Goal: Task Accomplishment & Management: Complete application form

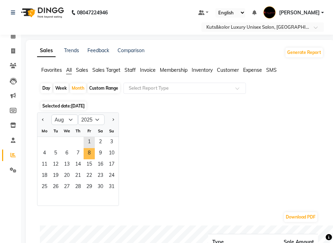
select select "8"
select select "2025"
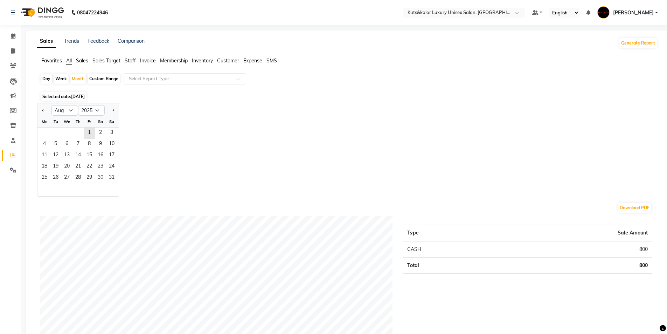
click at [111, 185] on ngb-datepicker-month "Mo Tu We Th Fr Sa Su 1 2 3 4 5 6 7 8 9 10 11 12 13 14 15 16 17 18 19 20 21 22 2…" at bounding box center [77, 156] width 81 height 80
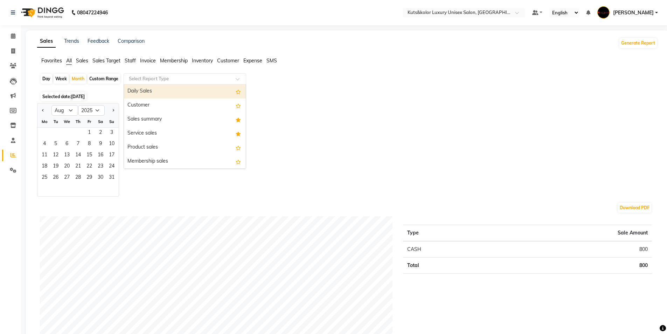
click at [239, 82] on span at bounding box center [240, 80] width 9 height 7
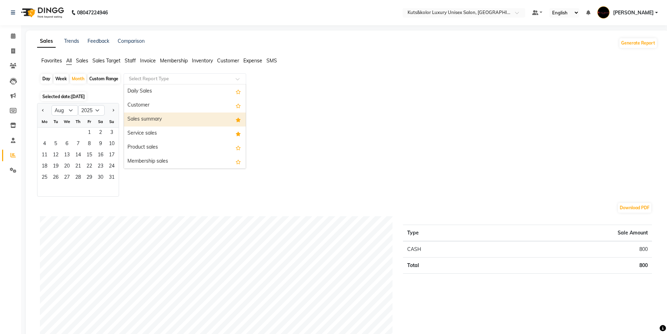
click at [206, 122] on div "Sales summary" at bounding box center [185, 119] width 122 height 14
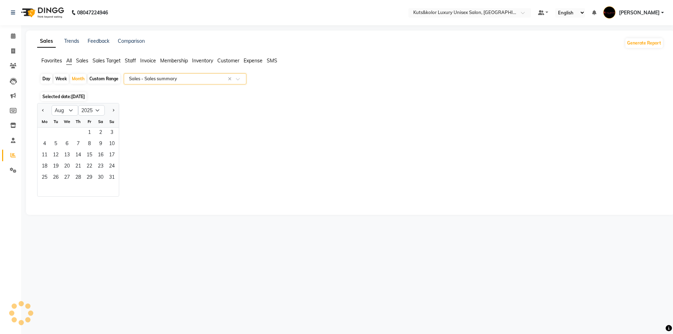
select select "filtered_report"
select select "csv"
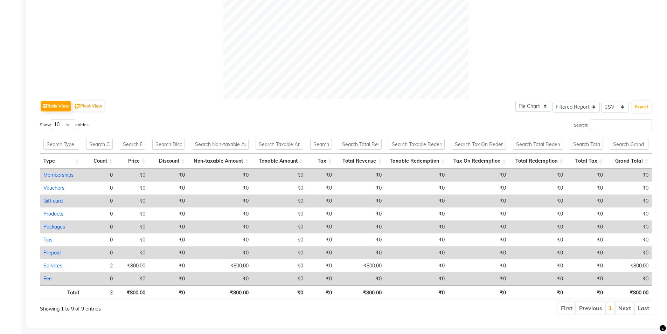
scroll to position [259, 0]
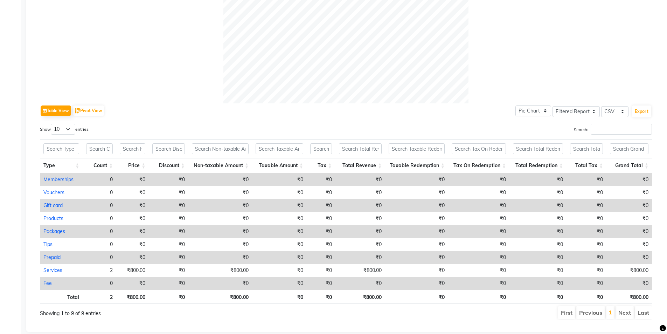
drag, startPoint x: 670, startPoint y: 6, endPoint x: 518, endPoint y: 28, distance: 153.6
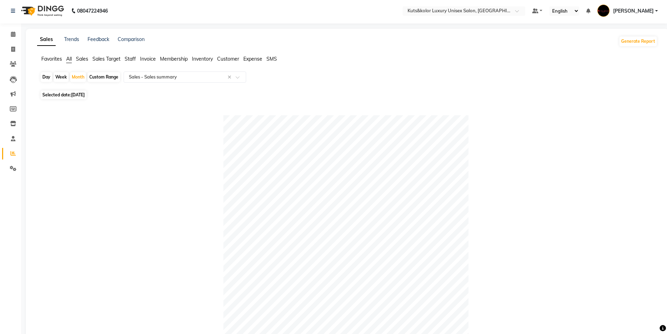
scroll to position [0, 0]
click at [67, 95] on span "Selected date: [DATE]" at bounding box center [64, 96] width 46 height 9
select select "9"
select select "2025"
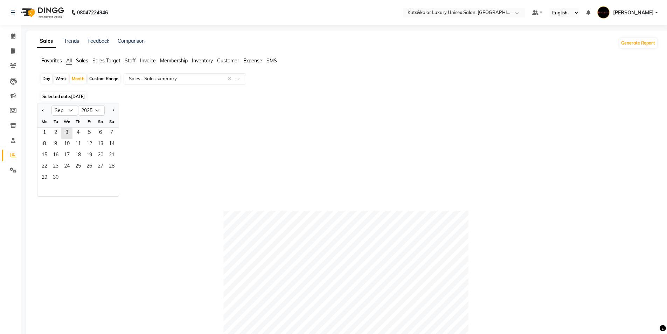
click at [102, 78] on div "Custom Range" at bounding box center [104, 79] width 33 height 10
select select "9"
select select "2025"
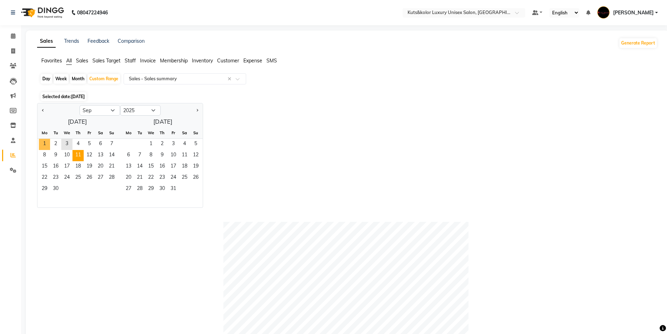
drag, startPoint x: 40, startPoint y: 144, endPoint x: 75, endPoint y: 151, distance: 35.7
click at [50, 143] on span "1" at bounding box center [44, 144] width 11 height 11
click at [179, 186] on div "27 28 29 30 31" at bounding box center [159, 189] width 85 height 11
click at [55, 187] on span "30" at bounding box center [55, 189] width 11 height 11
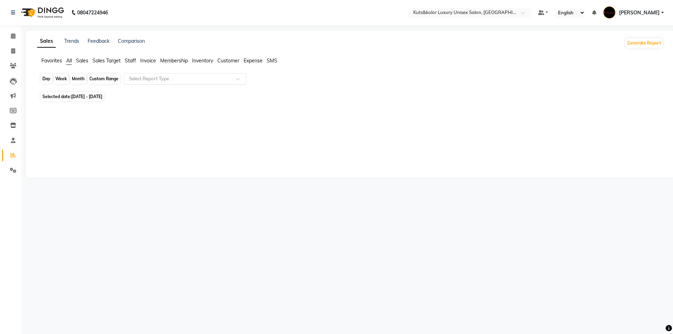
click at [97, 80] on div "Custom Range" at bounding box center [104, 79] width 33 height 10
select select "9"
select select "2025"
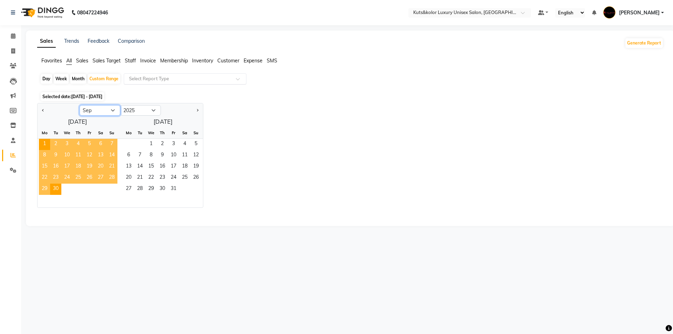
click at [86, 111] on select "Jan Feb Mar Apr May Jun [DATE] Aug Sep Oct Nov Dec" at bounding box center [100, 110] width 41 height 11
select select "8"
click at [80, 105] on select "Jan Feb Mar Apr May Jun [DATE] Aug Sep Oct Nov Dec" at bounding box center [100, 110] width 41 height 11
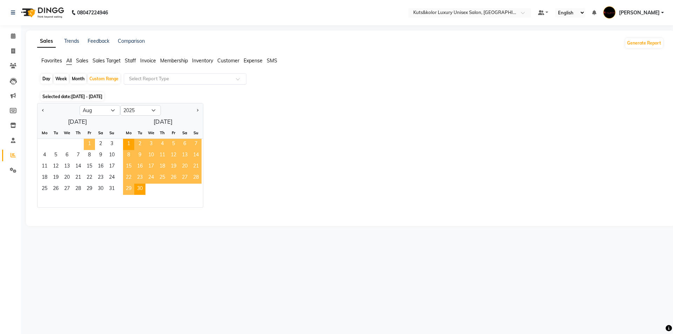
click at [87, 141] on span "1" at bounding box center [89, 144] width 11 height 11
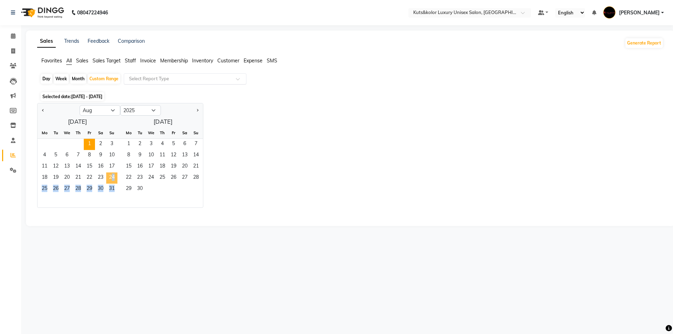
drag, startPoint x: 110, startPoint y: 183, endPoint x: 106, endPoint y: 177, distance: 7.2
click at [106, 177] on ngb-datepicker-month "Mo Tu We Th Fr Sa Su 1 2 3 4 5 6 7 8 9 10 11 12 13 14 15 16 17 18 19 20 21 22 2…" at bounding box center [77, 167] width 80 height 80
drag, startPoint x: 91, startPoint y: 147, endPoint x: 110, endPoint y: 185, distance: 42.9
click at [110, 185] on ngb-datepicker-month "Mo Tu We Th Fr Sa Su 1 2 3 4 5 6 7 8 9 10 11 12 13 14 15 16 17 18 19 20 21 22 2…" at bounding box center [77, 167] width 80 height 80
click at [115, 188] on span "31" at bounding box center [111, 189] width 11 height 11
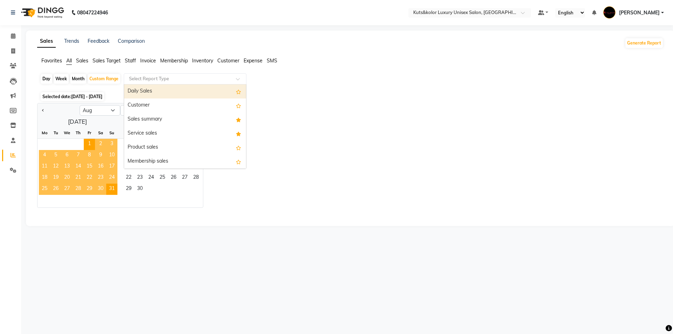
click at [178, 77] on input "text" at bounding box center [178, 78] width 101 height 7
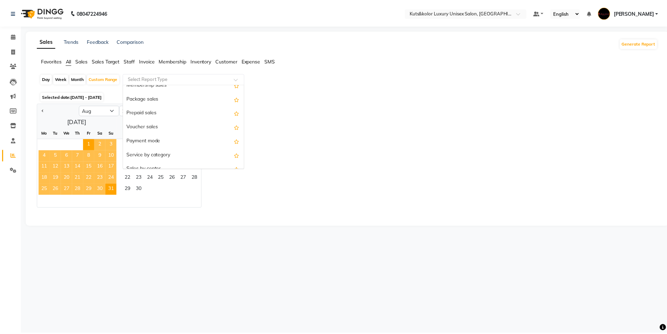
scroll to position [88, 0]
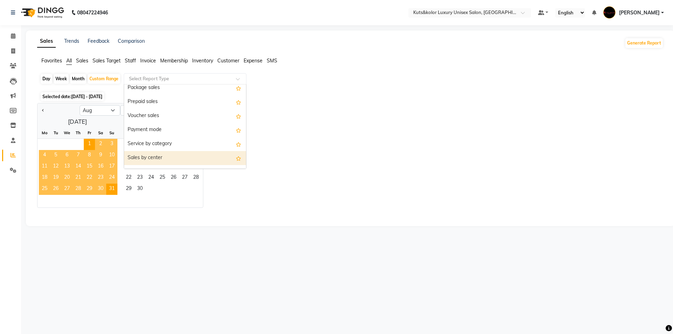
click at [241, 160] on div "Sales by center" at bounding box center [185, 158] width 122 height 14
select select "filtered_report"
select select "csv"
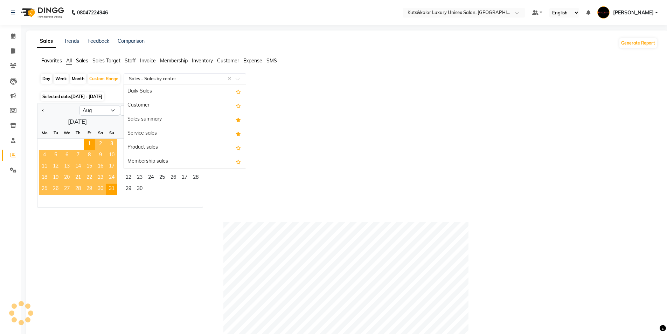
click at [189, 77] on input "text" at bounding box center [178, 78] width 101 height 7
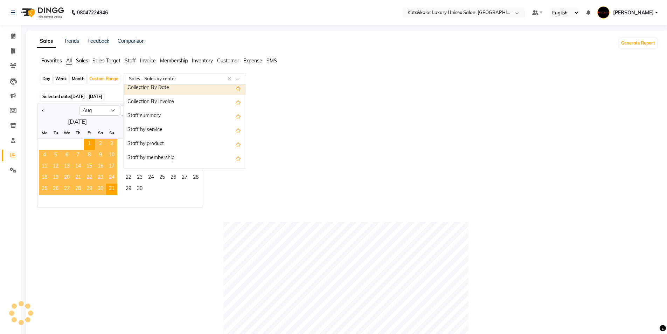
scroll to position [301, 0]
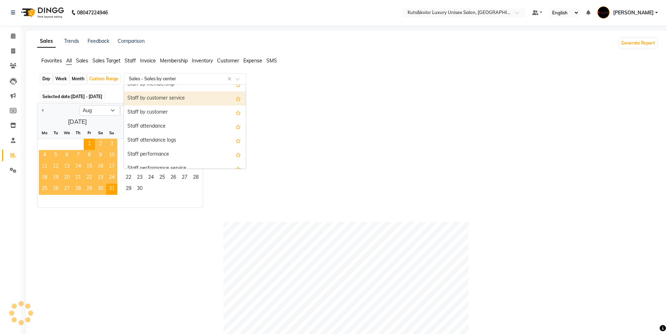
click at [154, 97] on div "Staff by customer service" at bounding box center [185, 98] width 122 height 14
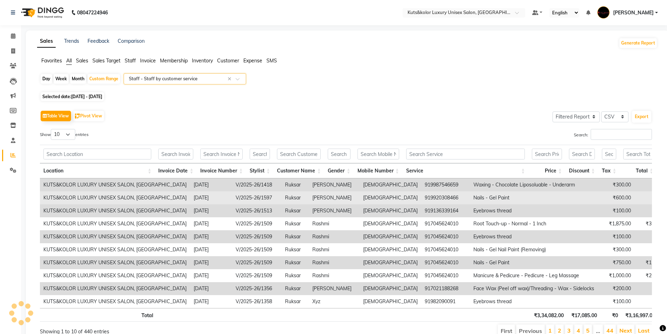
scroll to position [37, 0]
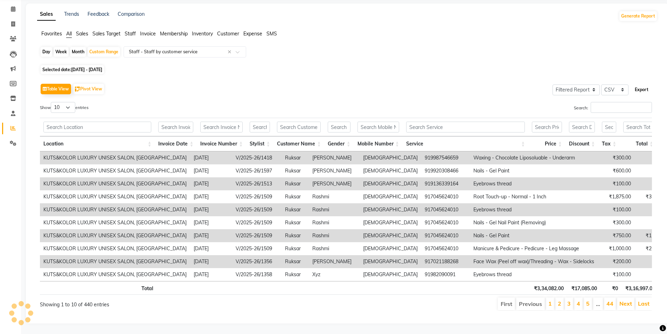
click at [333, 84] on button "Export" at bounding box center [641, 90] width 19 height 12
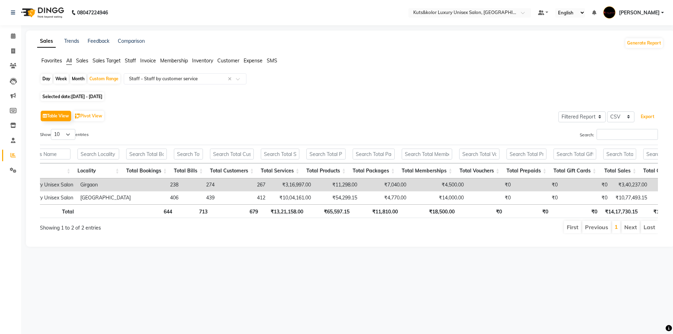
scroll to position [0, 51]
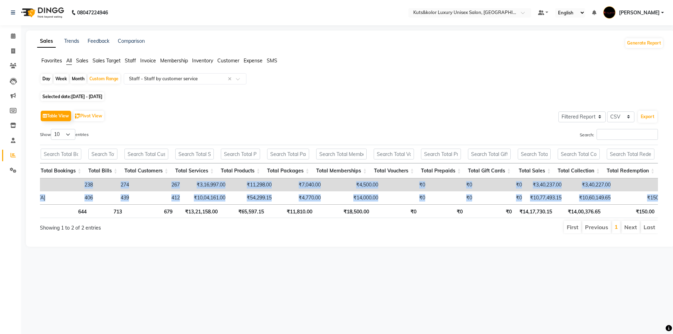
click at [333, 218] on div "Sales Trends Feedback Comparison Generate Report Favorites All Sales Sales Targ…" at bounding box center [350, 138] width 648 height 216
click at [333, 230] on li "1" at bounding box center [616, 227] width 8 height 13
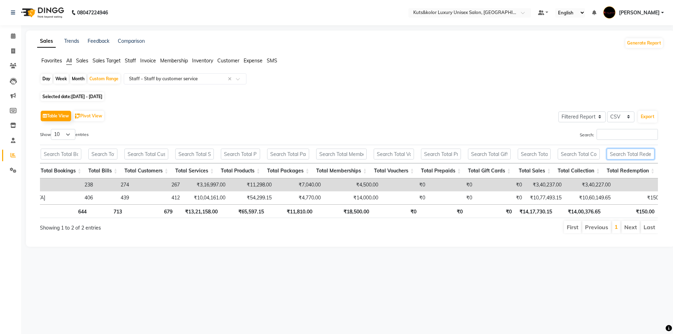
click at [333, 156] on input "text" at bounding box center [630, 154] width 48 height 11
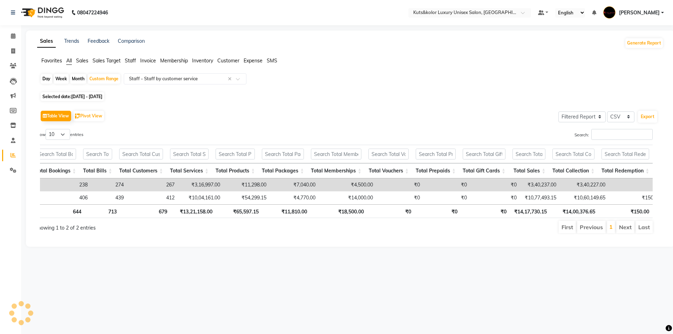
click at [333, 228] on li "1" at bounding box center [610, 227] width 8 height 13
click at [333, 228] on link "1" at bounding box center [611, 226] width 4 height 7
click at [70, 131] on select "10 25 50 100" at bounding box center [58, 134] width 25 height 11
select select "100"
click at [47, 129] on select "10 25 50 100" at bounding box center [58, 134] width 25 height 11
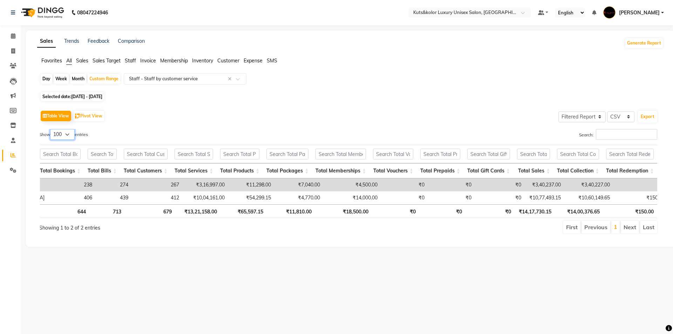
scroll to position [0, 0]
click at [225, 76] on input "text" at bounding box center [178, 78] width 101 height 7
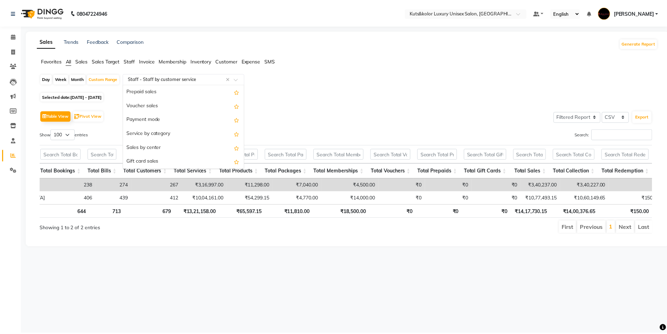
scroll to position [105, 0]
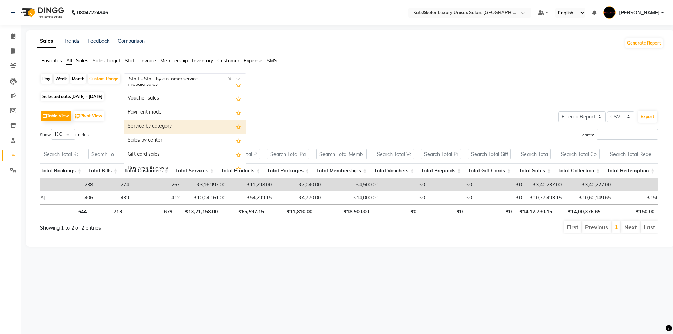
click at [215, 122] on div "Service by category" at bounding box center [185, 126] width 122 height 14
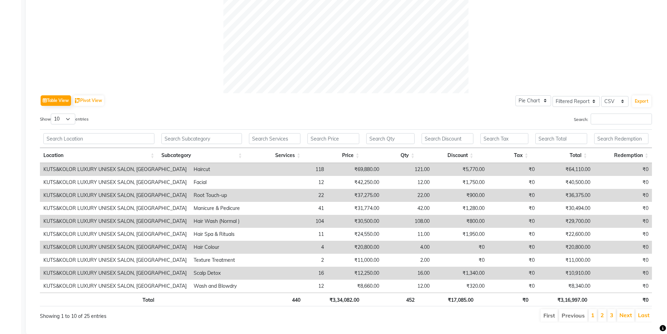
scroll to position [280, 0]
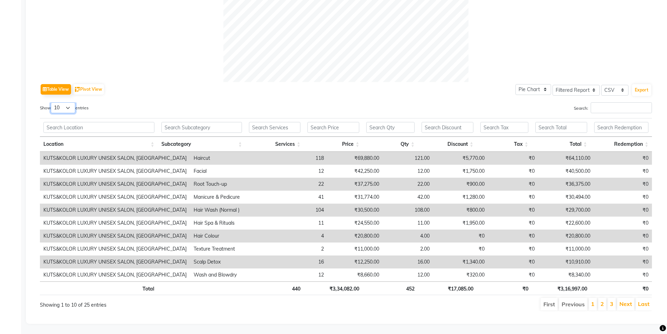
click at [67, 107] on select "10 25 50 100" at bounding box center [63, 107] width 25 height 11
select select "100"
click at [52, 102] on select "10 25 50 100" at bounding box center [63, 107] width 25 height 11
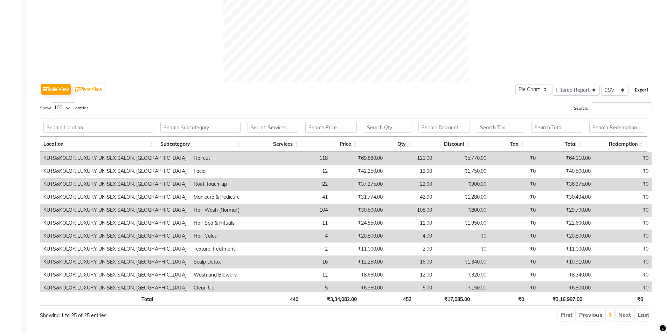
click at [333, 89] on button "Export" at bounding box center [641, 90] width 19 height 12
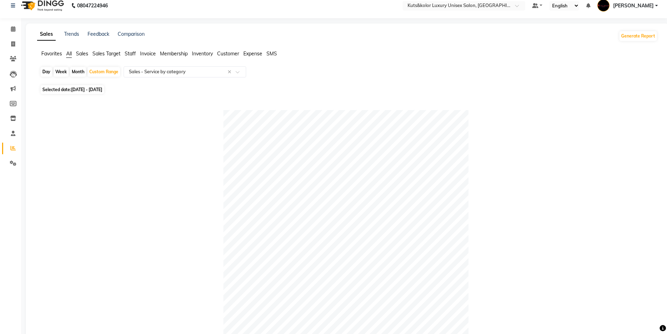
scroll to position [0, 0]
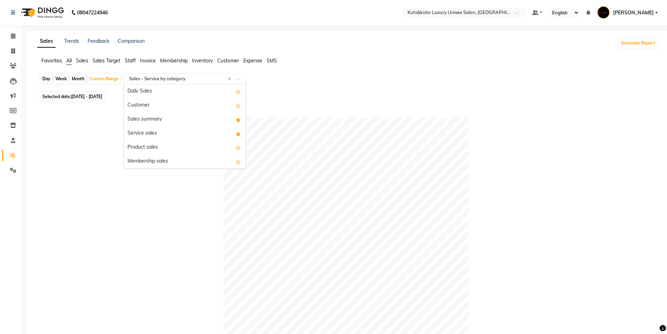
click at [191, 78] on input "text" at bounding box center [178, 78] width 101 height 7
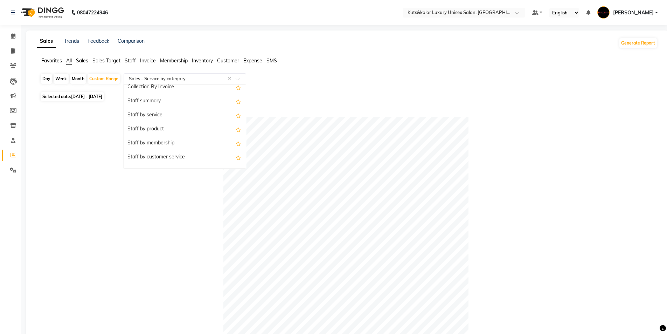
scroll to position [245, 0]
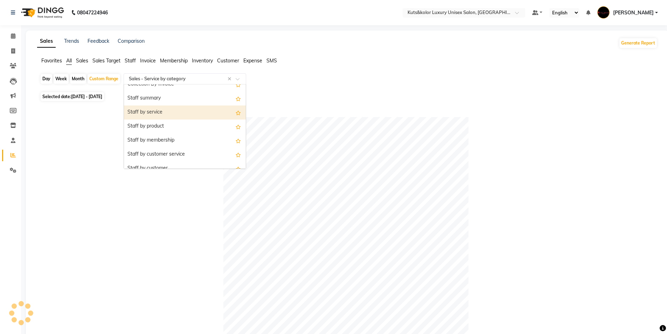
click at [178, 112] on div "Staff by service" at bounding box center [185, 112] width 122 height 14
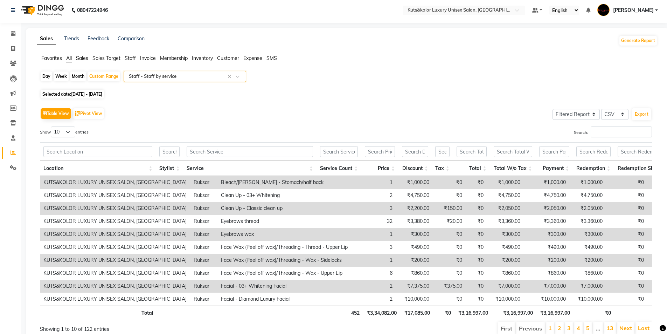
scroll to position [37, 0]
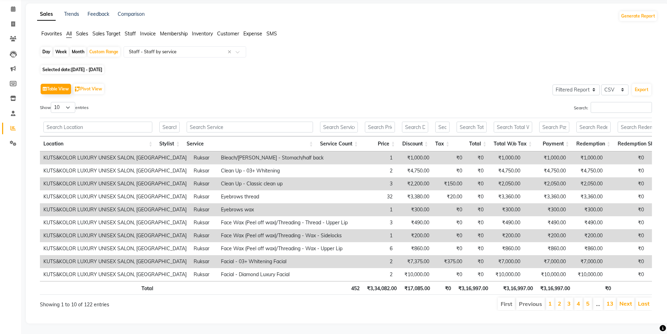
click at [179, 136] on th "Stylist" at bounding box center [169, 143] width 27 height 15
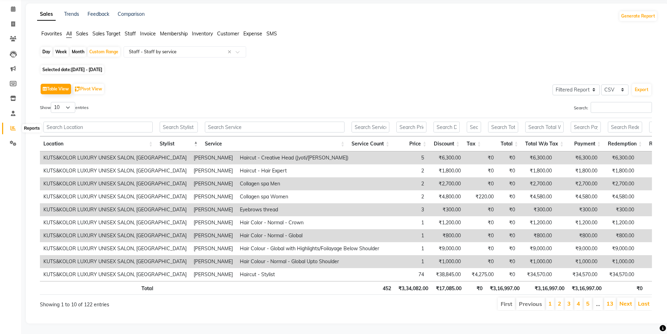
click at [13, 125] on icon at bounding box center [13, 127] width 5 height 5
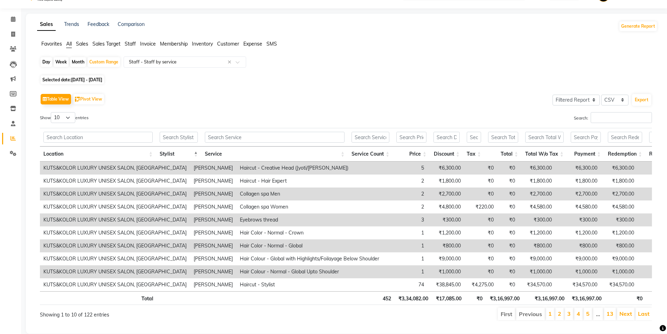
scroll to position [0, 0]
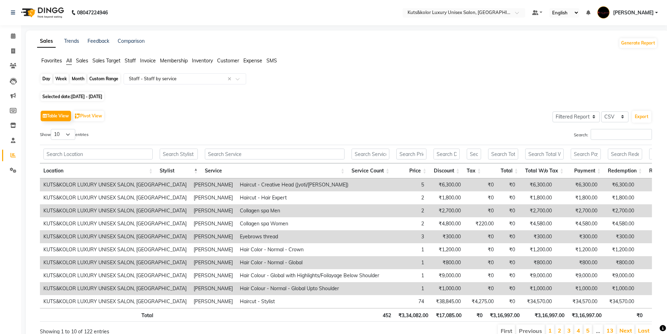
click at [107, 78] on div "Custom Range" at bounding box center [104, 79] width 33 height 10
select select "8"
select select "2025"
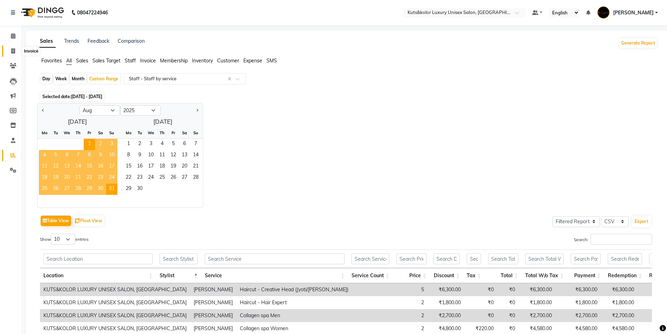
click at [13, 50] on icon at bounding box center [13, 50] width 4 height 5
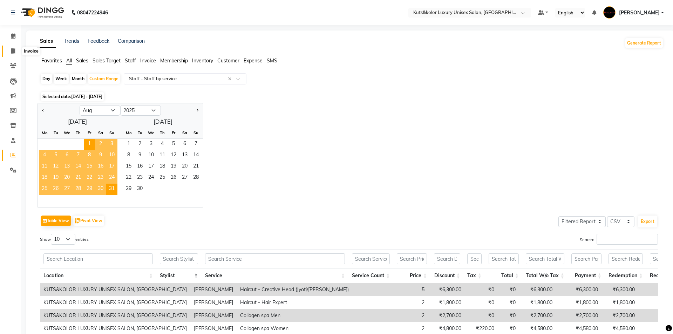
select select "7374"
select select "service"
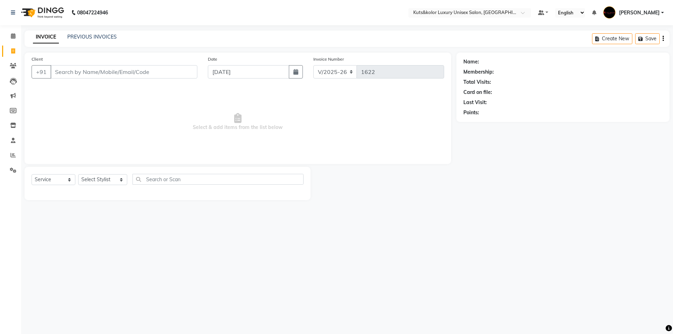
click at [61, 73] on input "Client" at bounding box center [123, 71] width 147 height 13
click at [78, 90] on span "Rimgim" at bounding box center [69, 87] width 20 height 7
type input "7208101672"
click at [121, 177] on select "Select Stylist aman [PERSON_NAME] beautiction [PERSON_NAME] Jyoti - Btn [PERSON…" at bounding box center [102, 179] width 49 height 11
select select "64396"
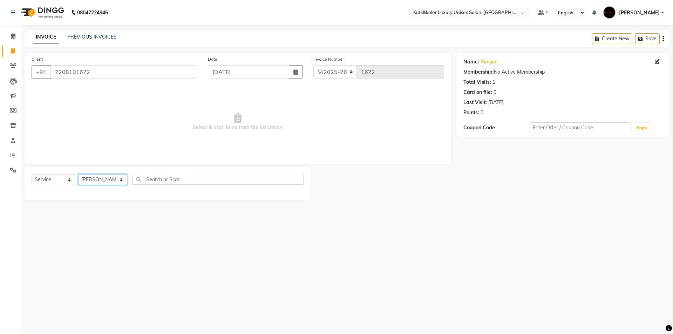
click at [78, 174] on select "Select Stylist aman [PERSON_NAME] beautiction [PERSON_NAME] Jyoti - Btn [PERSON…" at bounding box center [102, 179] width 49 height 11
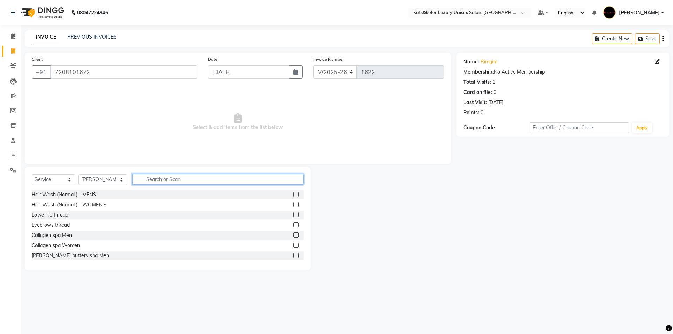
click at [140, 179] on input "text" at bounding box center [217, 179] width 171 height 11
type input "wash"
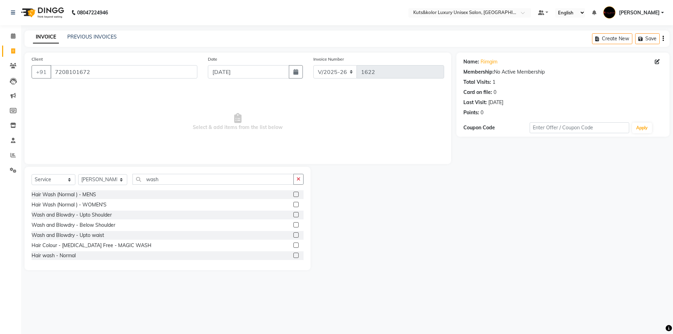
click at [293, 225] on label at bounding box center [295, 224] width 5 height 5
click at [293, 225] on input "checkbox" at bounding box center [295, 225] width 5 height 5
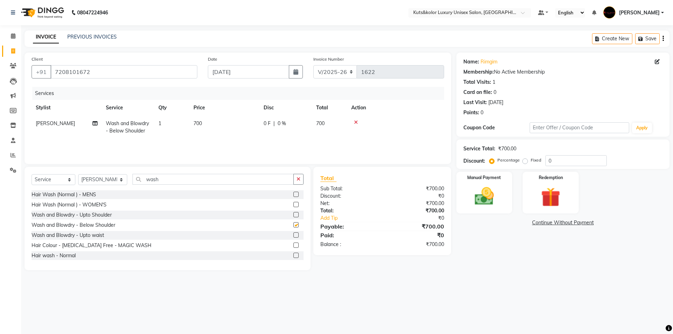
checkbox input "false"
click at [211, 123] on td "700" at bounding box center [224, 127] width 70 height 23
select select "64396"
click at [265, 124] on input "700" at bounding box center [257, 125] width 62 height 11
type input "750"
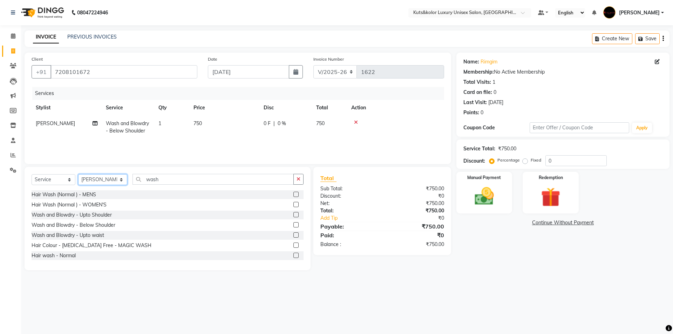
click at [119, 181] on select "Select Stylist aman [PERSON_NAME] beautiction [PERSON_NAME] Jyoti - Btn [PERSON…" at bounding box center [102, 179] width 49 height 11
select select "90771"
click at [78, 174] on select "Select Stylist aman [PERSON_NAME] beautiction [PERSON_NAME] Jyoti - Btn [PERSON…" at bounding box center [102, 179] width 49 height 11
click at [183, 173] on div "Select Service Product Membership Package Voucher Prepaid Gift Card Select Styl…" at bounding box center [168, 218] width 286 height 103
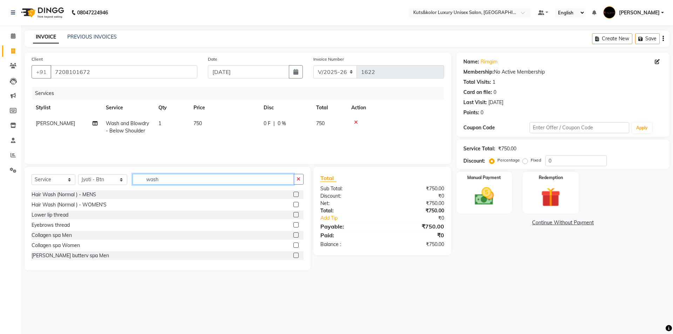
click at [181, 178] on input "wash" at bounding box center [212, 179] width 161 height 11
type input "w"
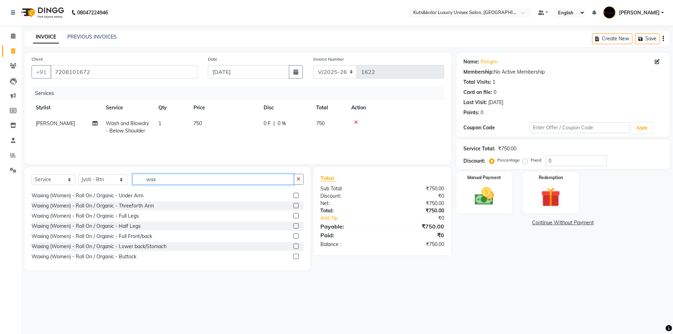
scroll to position [258, 0]
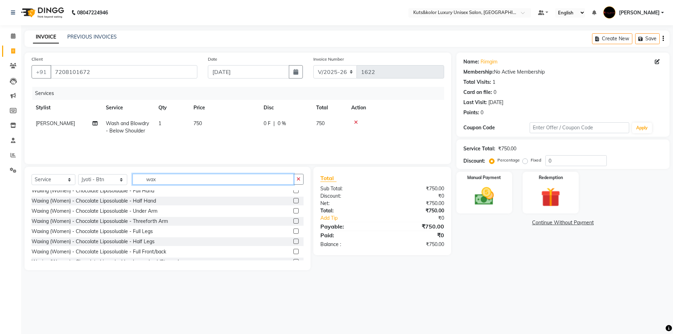
type input "wax"
click at [293, 211] on label at bounding box center [295, 210] width 5 height 5
click at [293, 211] on input "checkbox" at bounding box center [295, 211] width 5 height 5
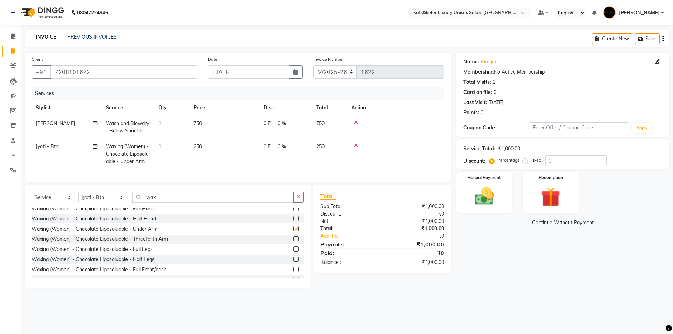
checkbox input "false"
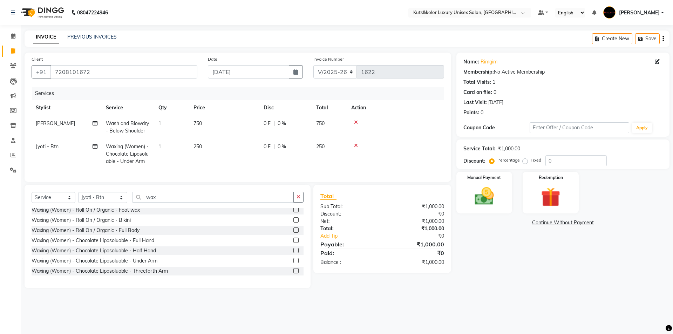
click at [293, 243] on label at bounding box center [295, 239] width 5 height 5
click at [293, 243] on input "checkbox" at bounding box center [295, 240] width 5 height 5
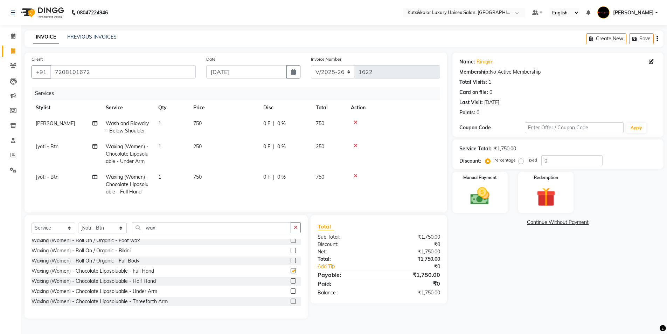
checkbox input "false"
click at [333, 202] on img at bounding box center [480, 196] width 32 height 23
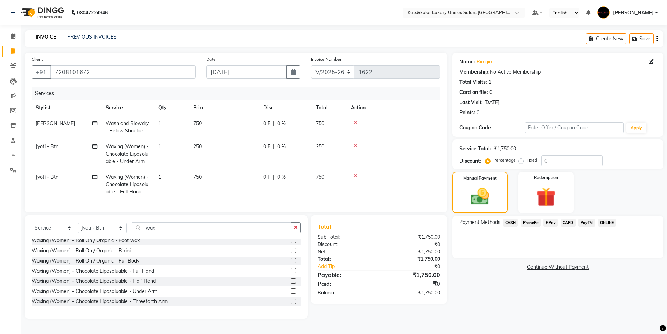
click at [333, 223] on span "CASH" at bounding box center [510, 223] width 15 height 8
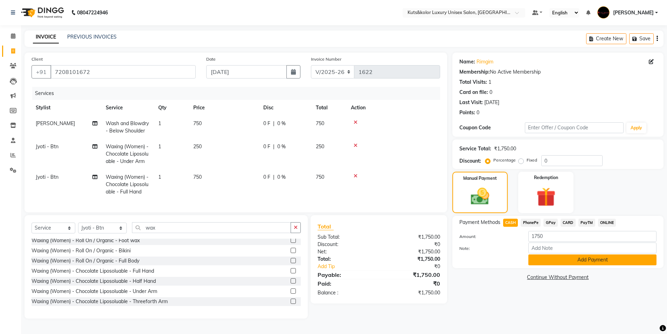
click at [333, 243] on button "Add Payment" at bounding box center [593, 259] width 128 height 11
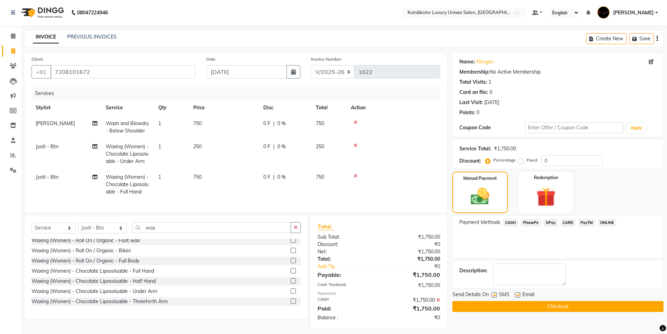
click at [333, 243] on label at bounding box center [494, 294] width 5 height 5
click at [333, 243] on input "checkbox" at bounding box center [494, 295] width 5 height 5
checkbox input "false"
click at [333, 243] on button "Checkout" at bounding box center [558, 306] width 211 height 11
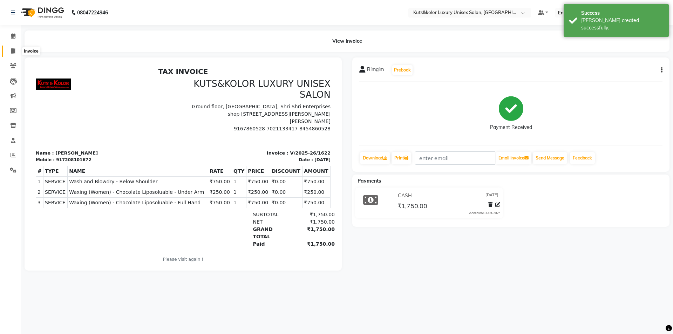
click at [12, 49] on icon at bounding box center [13, 50] width 4 height 5
select select "service"
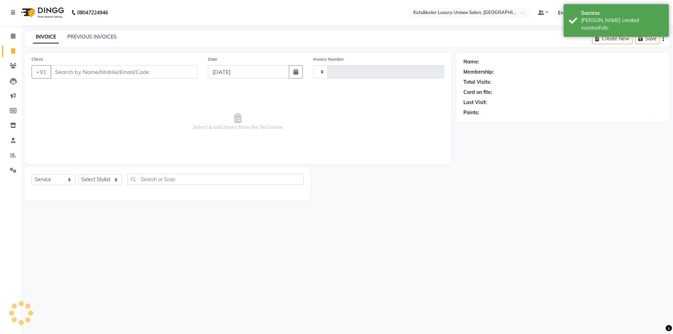
type input "1623"
select select "7374"
click at [71, 36] on link "PREVIOUS INVOICES" at bounding box center [91, 37] width 49 height 6
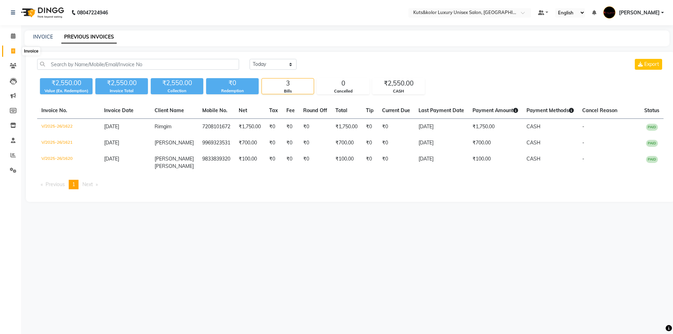
click at [14, 52] on icon at bounding box center [13, 50] width 4 height 5
select select "7374"
select select "service"
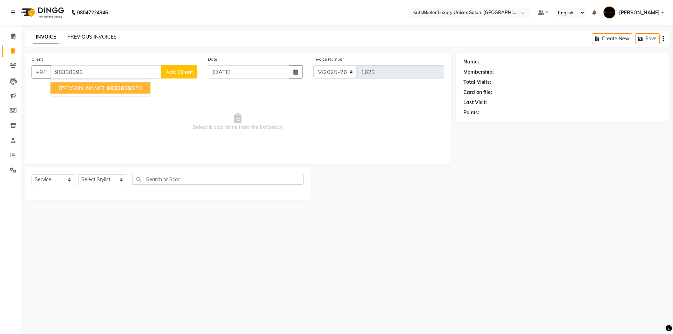
type input "98338393"
click at [90, 39] on link "PREVIOUS INVOICES" at bounding box center [91, 37] width 49 height 6
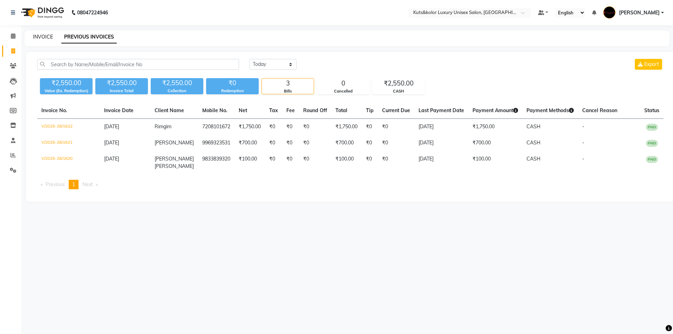
click at [38, 36] on link "INVOICE" at bounding box center [43, 37] width 20 height 6
select select "7374"
select select "service"
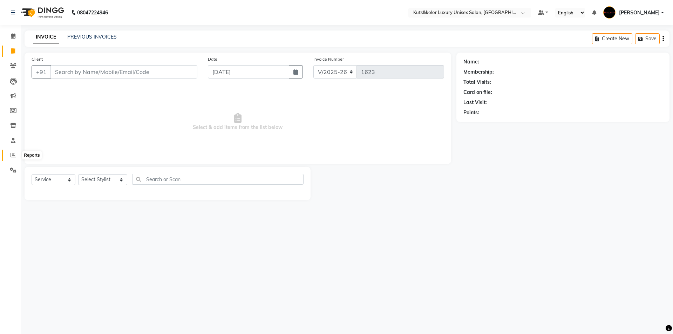
click at [15, 153] on icon at bounding box center [13, 154] width 5 height 5
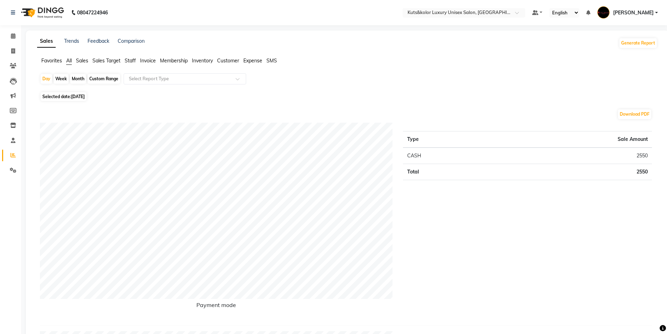
click at [79, 78] on div "Month" at bounding box center [78, 79] width 16 height 10
select select "9"
select select "2025"
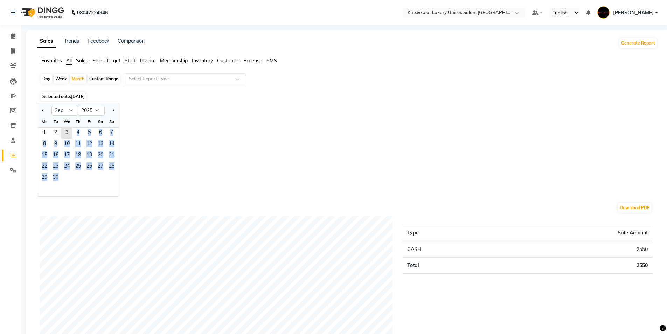
drag, startPoint x: 66, startPoint y: 131, endPoint x: 80, endPoint y: 173, distance: 44.6
click at [80, 173] on ngb-datepicker-month "Mo Tu We Th Fr Sa Su 1 2 3 4 5 6 7 8 9 10 11 12 13 14 15 16 17 18 19 20 21 22 2…" at bounding box center [77, 156] width 81 height 80
click at [43, 115] on button "Previous month" at bounding box center [43, 110] width 6 height 11
select select "8"
click at [87, 132] on span "1" at bounding box center [89, 133] width 11 height 11
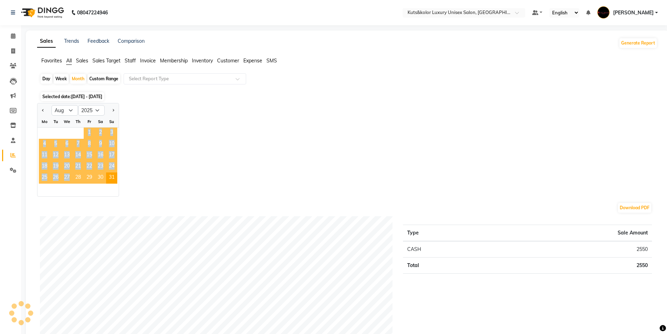
click at [87, 132] on span "1" at bounding box center [89, 133] width 11 height 11
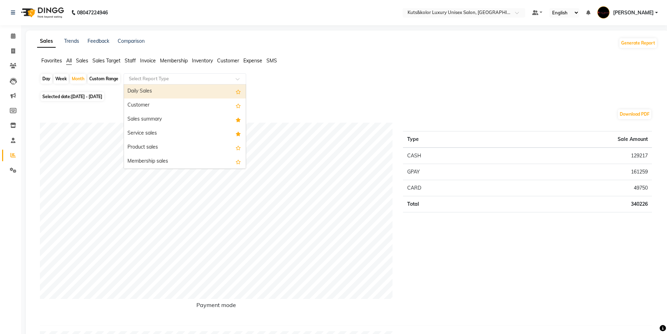
click at [240, 80] on span at bounding box center [240, 80] width 9 height 7
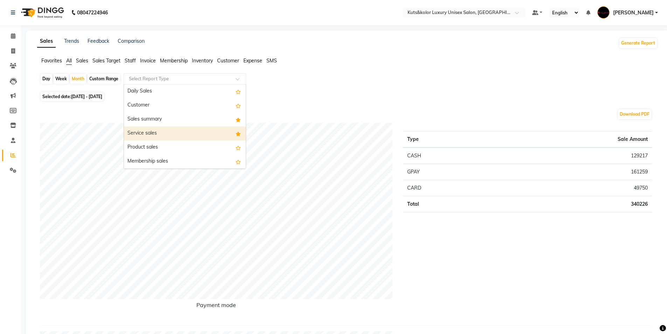
click at [200, 129] on div "Service sales" at bounding box center [185, 133] width 122 height 14
select select "filtered_report"
select select "csv"
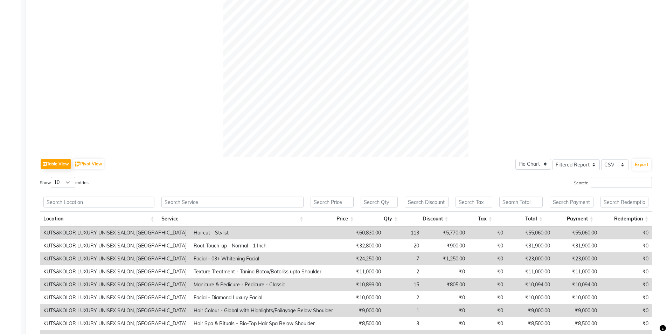
scroll to position [181, 0]
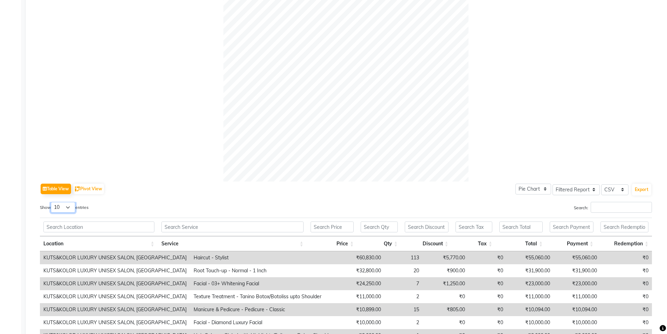
click at [67, 205] on select "10 25 50 100" at bounding box center [63, 207] width 25 height 11
select select "100"
click at [52, 202] on select "10 25 50 100" at bounding box center [63, 207] width 25 height 11
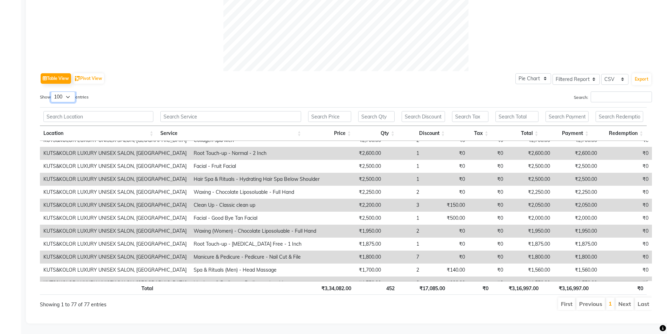
scroll to position [385, 0]
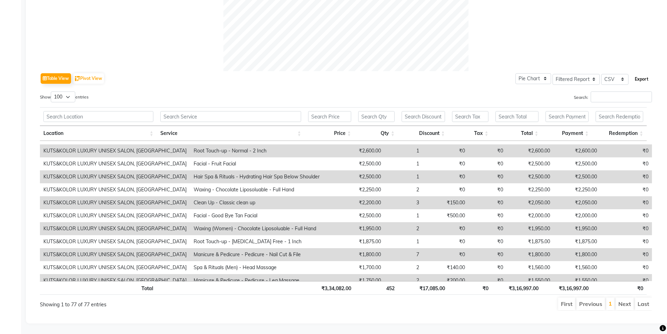
click at [333, 75] on button "Export" at bounding box center [641, 79] width 19 height 12
select select "service"
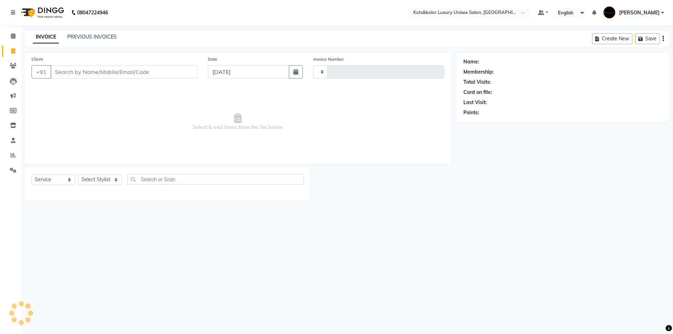
type input "1623"
select select "7374"
click at [83, 74] on input "Client" at bounding box center [123, 71] width 147 height 13
type input "7738398838"
click at [175, 73] on span "Add Client" at bounding box center [179, 71] width 28 height 7
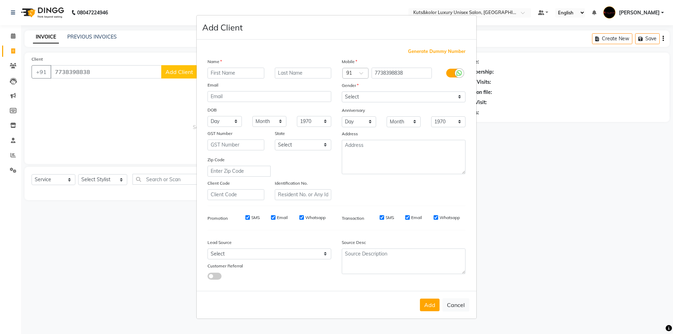
click at [234, 71] on input "text" at bounding box center [235, 73] width 57 height 11
type input "[PERSON_NAME]"
click at [333, 98] on select "Select [DEMOGRAPHIC_DATA] [DEMOGRAPHIC_DATA] Other Prefer Not To Say" at bounding box center [404, 96] width 124 height 11
select select "[DEMOGRAPHIC_DATA]"
click at [333, 91] on select "Select [DEMOGRAPHIC_DATA] [DEMOGRAPHIC_DATA] Other Prefer Not To Say" at bounding box center [404, 96] width 124 height 11
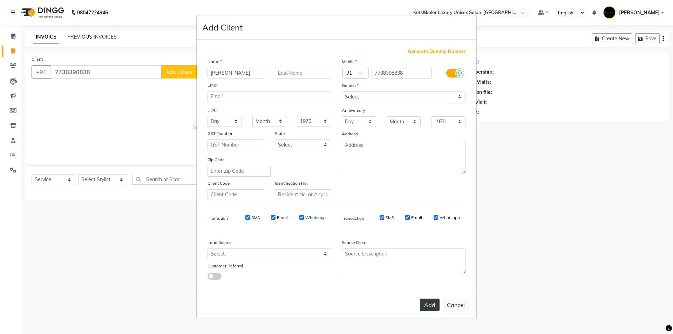
click at [333, 243] on button "Add" at bounding box center [430, 304] width 20 height 13
select select
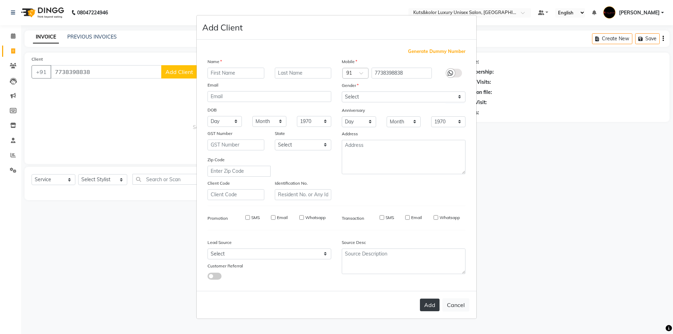
select select
checkbox input "false"
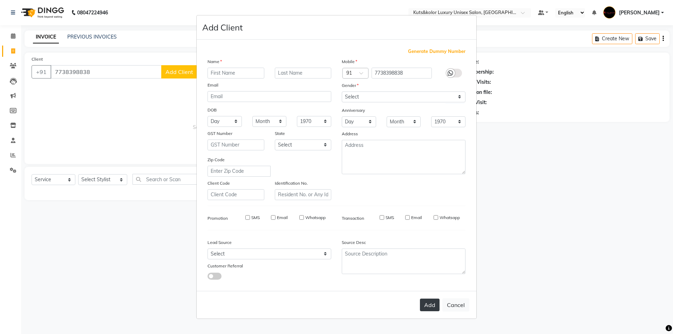
checkbox input "false"
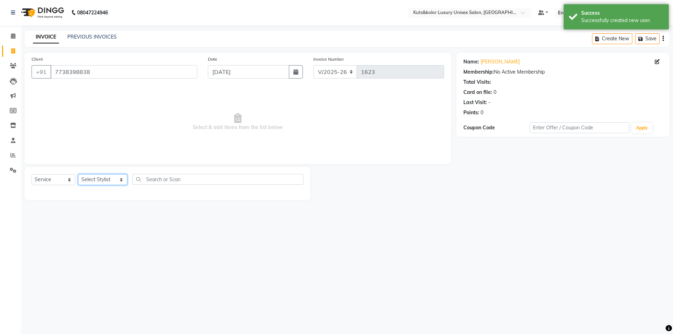
click at [116, 179] on select "Select Stylist aman [PERSON_NAME] beautiction [PERSON_NAME] Jyoti - Btn [PERSON…" at bounding box center [102, 179] width 49 height 11
select select "64396"
click at [78, 174] on select "Select Stylist aman [PERSON_NAME] beautiction [PERSON_NAME] Jyoti - Btn [PERSON…" at bounding box center [102, 179] width 49 height 11
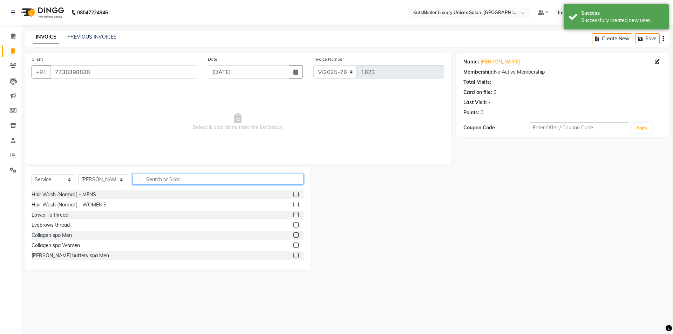
click at [170, 178] on input "text" at bounding box center [217, 179] width 171 height 11
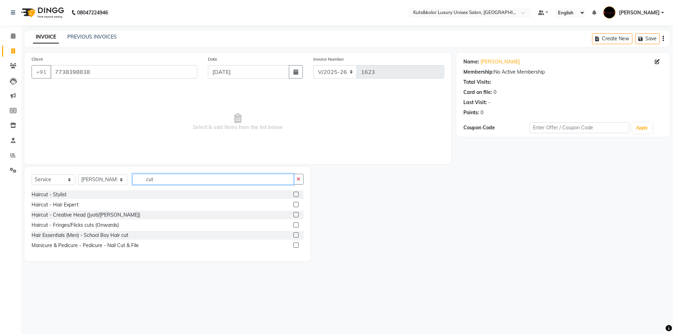
type input "cut"
click at [297, 193] on label at bounding box center [295, 194] width 5 height 5
click at [297, 193] on input "checkbox" at bounding box center [295, 194] width 5 height 5
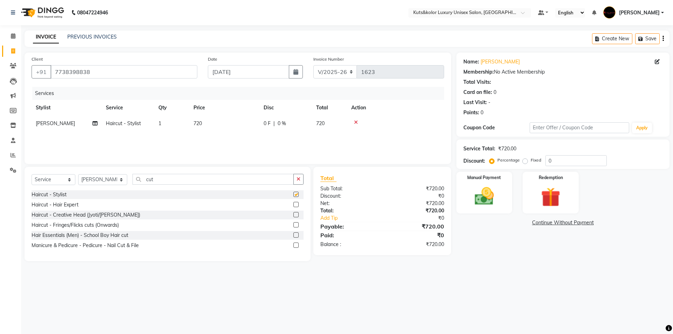
checkbox input "false"
click at [118, 180] on select "Select Stylist aman [PERSON_NAME] beautiction [PERSON_NAME] Jyoti - Btn [PERSON…" at bounding box center [102, 179] width 49 height 11
select select "68550"
click at [78, 174] on select "Select Stylist aman [PERSON_NAME] beautiction [PERSON_NAME] Jyoti - Btn [PERSON…" at bounding box center [102, 179] width 49 height 11
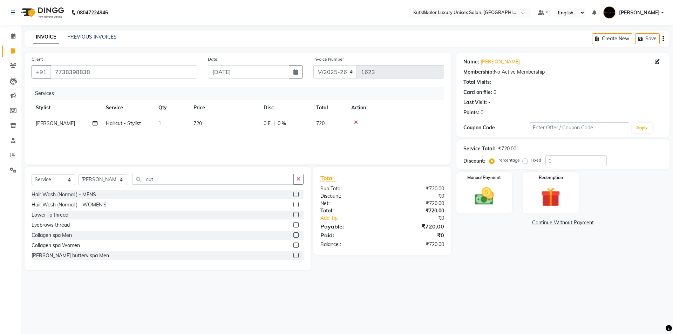
click at [293, 195] on label at bounding box center [295, 194] width 5 height 5
click at [293, 195] on input "checkbox" at bounding box center [295, 194] width 5 height 5
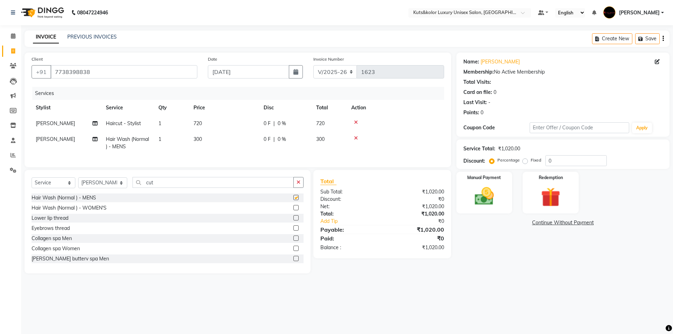
checkbox input "false"
click at [178, 185] on input "cut" at bounding box center [212, 182] width 161 height 11
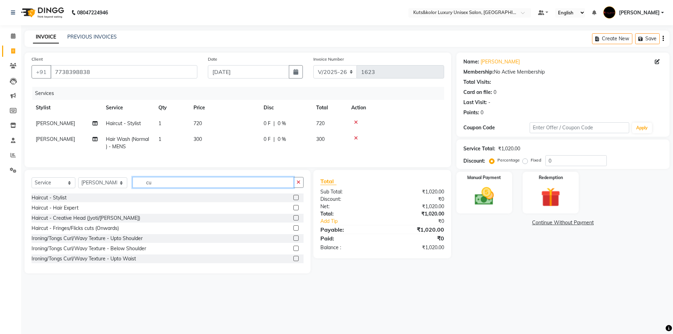
type input "cut"
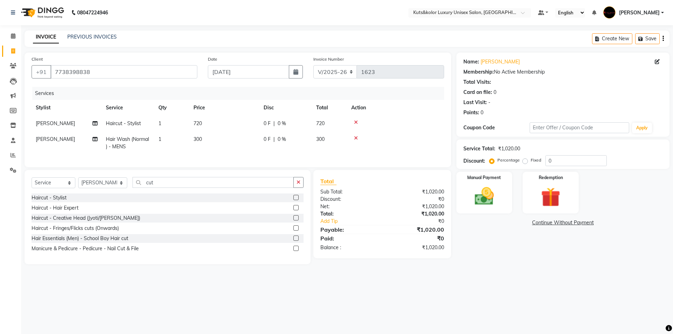
click at [293, 202] on div "Haircut - Stylist" at bounding box center [168, 197] width 272 height 9
click at [296, 200] on label at bounding box center [295, 197] width 5 height 5
click at [296, 200] on input "checkbox" at bounding box center [295, 197] width 5 height 5
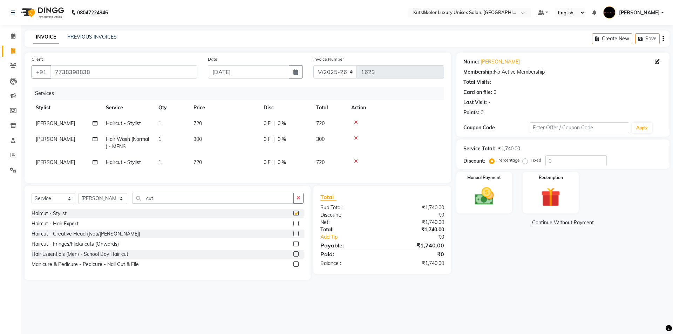
checkbox input "false"
click at [333, 137] on icon at bounding box center [356, 138] width 4 height 5
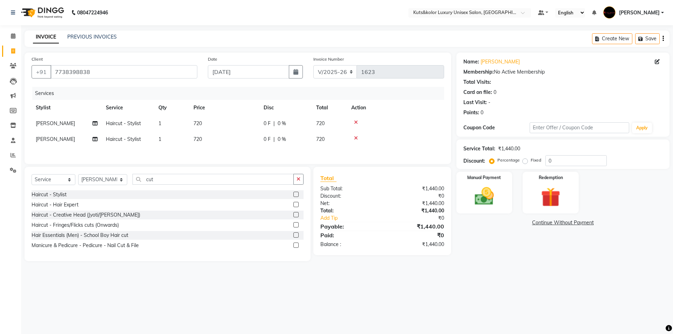
click at [238, 125] on td "720" at bounding box center [224, 124] width 70 height 16
select select "64396"
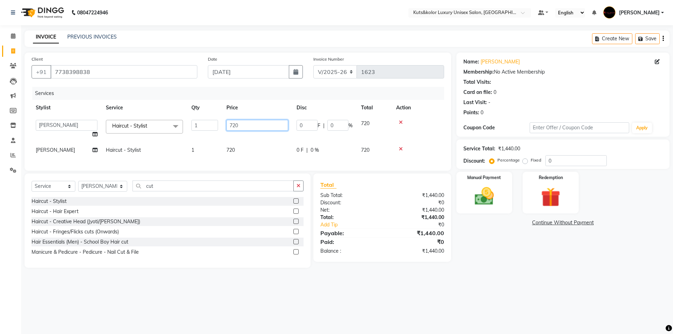
click at [255, 123] on input "720" at bounding box center [257, 125] width 62 height 11
type input "7"
type input "450"
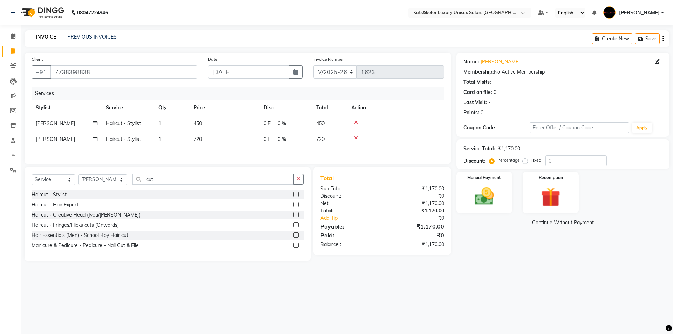
click at [252, 146] on td "720" at bounding box center [224, 139] width 70 height 16
select select "68550"
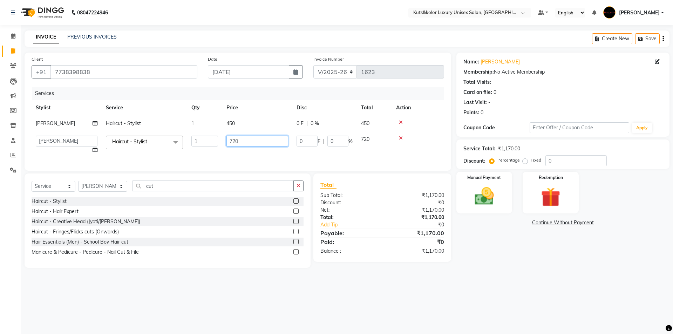
click at [261, 142] on input "720" at bounding box center [257, 141] width 62 height 11
type input "7"
type input "450"
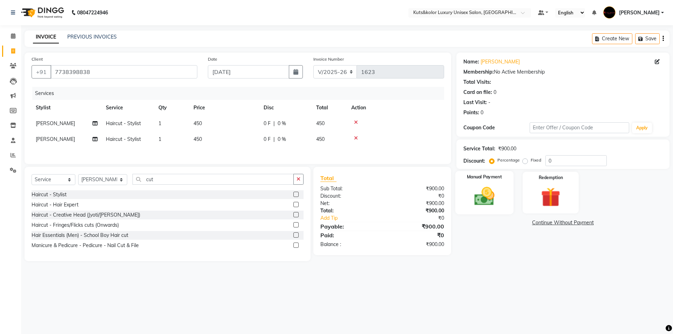
click at [333, 202] on img at bounding box center [484, 196] width 33 height 23
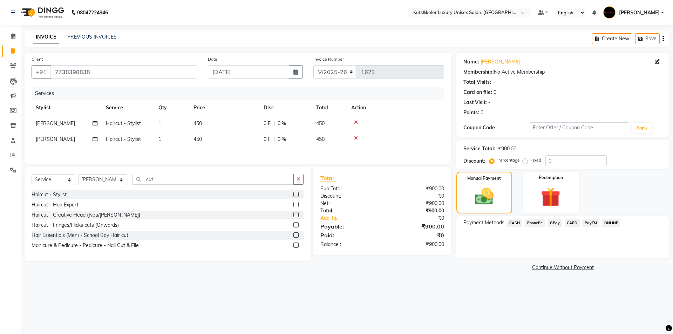
click at [333, 224] on span "CASH" at bounding box center [514, 223] width 15 height 8
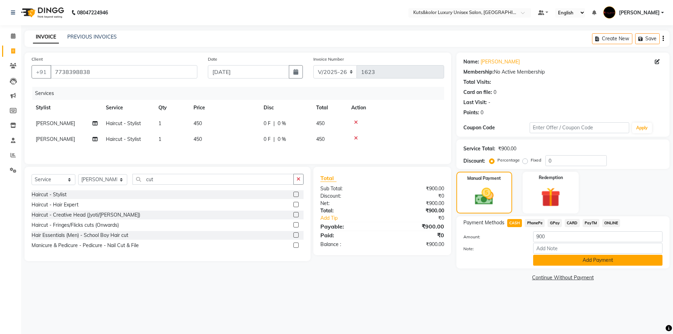
click at [333, 243] on button "Add Payment" at bounding box center [597, 260] width 129 height 11
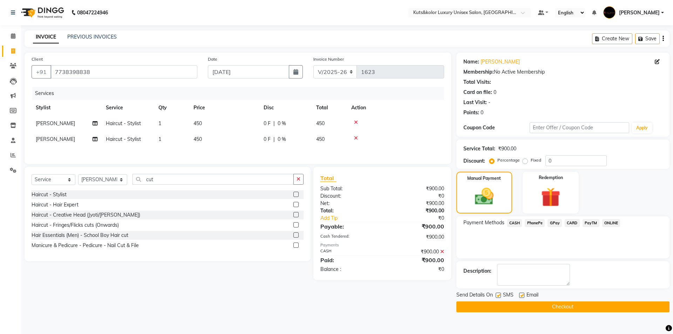
click at [333, 243] on label at bounding box center [497, 294] width 5 height 5
click at [333, 243] on input "checkbox" at bounding box center [497, 295] width 5 height 5
checkbox input "false"
click at [333, 243] on button "Checkout" at bounding box center [562, 306] width 213 height 11
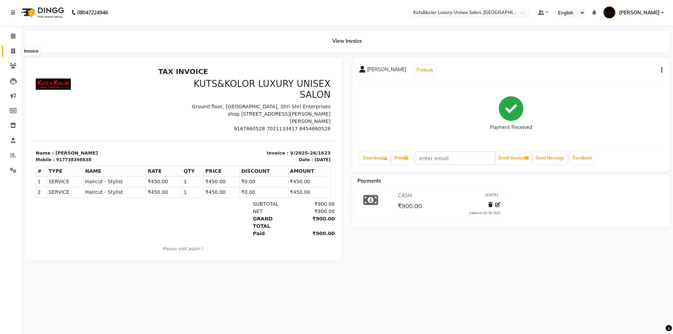
click at [15, 50] on icon at bounding box center [13, 50] width 4 height 5
select select "service"
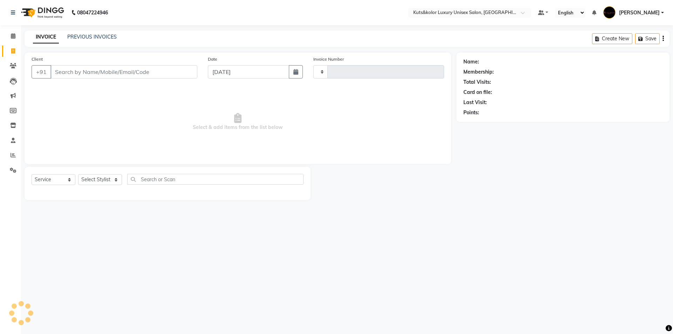
type input "1624"
select select "7374"
click at [59, 68] on input "Client" at bounding box center [123, 71] width 147 height 13
type input "7045624010"
select select "1: Object"
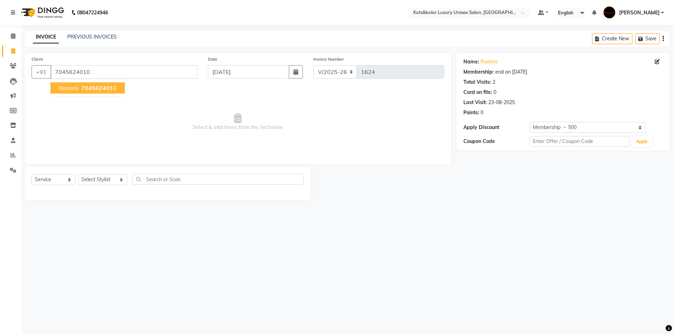
click at [74, 92] on button "Rashmi 704562401 0" at bounding box center [87, 87] width 74 height 11
select select "1: Object"
click at [117, 179] on select "Select Stylist aman [PERSON_NAME] beautiction [PERSON_NAME] Jyoti - Btn [PERSON…" at bounding box center [102, 179] width 49 height 11
select select "90771"
click at [78, 174] on select "Select Stylist aman [PERSON_NAME] beautiction [PERSON_NAME] Jyoti - Btn [PERSON…" at bounding box center [102, 179] width 49 height 11
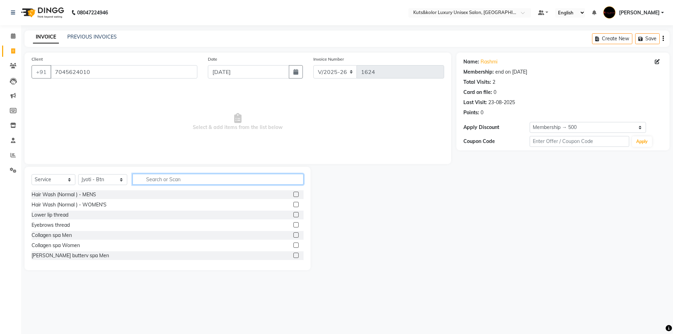
click at [166, 178] on input "text" at bounding box center [217, 179] width 171 height 11
click at [293, 207] on div at bounding box center [295, 205] width 5 height 7
click at [293, 205] on label at bounding box center [295, 204] width 5 height 5
click at [293, 205] on input "checkbox" at bounding box center [295, 204] width 5 height 5
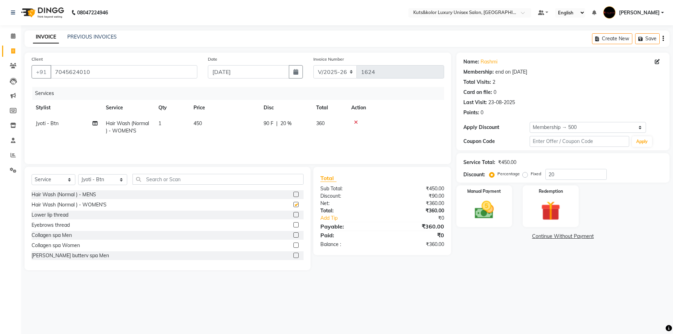
checkbox input "false"
click at [116, 179] on select "Select Stylist aman [PERSON_NAME] beautiction [PERSON_NAME] Jyoti - Btn [PERSON…" at bounding box center [102, 179] width 49 height 11
select select "64396"
click at [78, 174] on select "Select Stylist aman [PERSON_NAME] beautiction [PERSON_NAME] Jyoti - Btn [PERSON…" at bounding box center [102, 179] width 49 height 11
click at [165, 176] on input "text" at bounding box center [217, 179] width 171 height 11
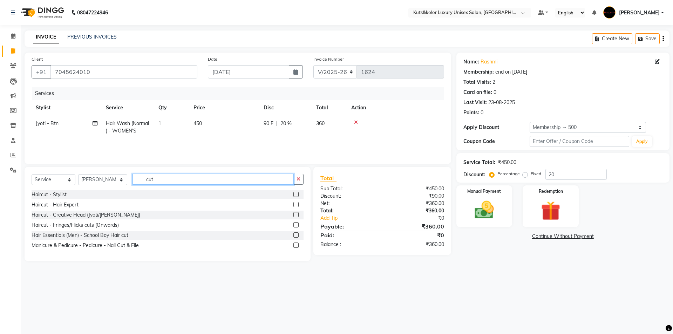
type input "cut"
click at [294, 194] on label at bounding box center [295, 194] width 5 height 5
click at [294, 194] on input "checkbox" at bounding box center [295, 194] width 5 height 5
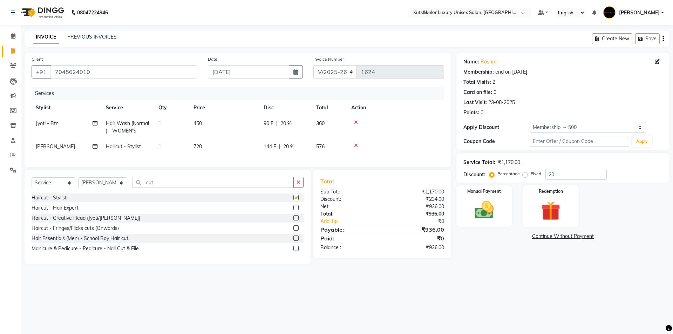
checkbox input "false"
click at [214, 146] on td "720" at bounding box center [224, 147] width 70 height 16
select select "64396"
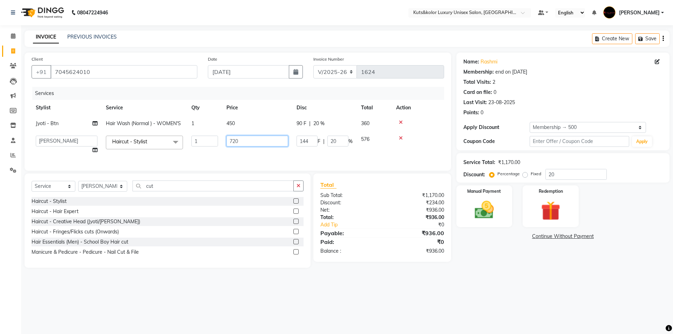
click at [242, 143] on input "720" at bounding box center [257, 141] width 62 height 11
type input "7"
type input "600"
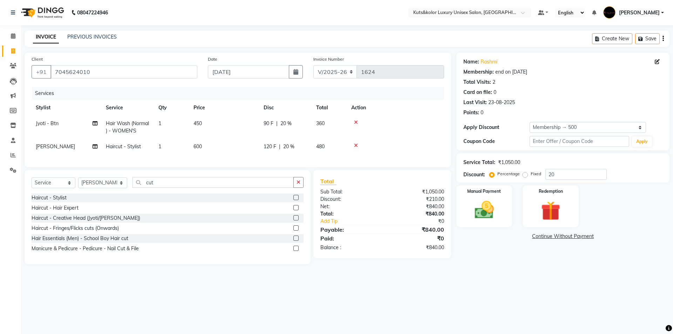
click at [267, 156] on div "Services Stylist Service Qty Price Disc Total Action Jyoti - Btn Hair Wash (Nor…" at bounding box center [238, 123] width 412 height 73
click at [333, 218] on img at bounding box center [484, 209] width 33 height 23
click at [333, 238] on span "GPay" at bounding box center [554, 237] width 14 height 8
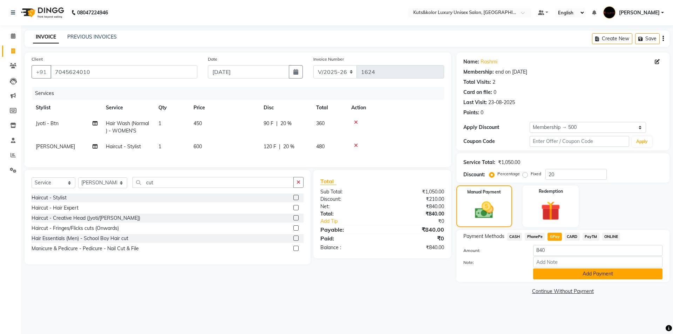
click at [333, 243] on button "Add Payment" at bounding box center [597, 273] width 129 height 11
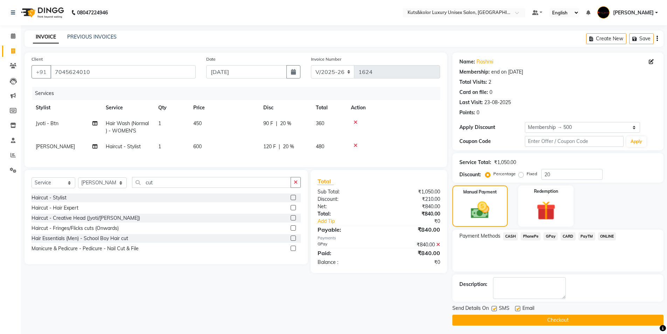
click at [333, 243] on div "SMS" at bounding box center [503, 308] width 23 height 9
click at [333, 243] on label at bounding box center [494, 308] width 5 height 5
click at [333, 243] on input "checkbox" at bounding box center [494, 309] width 5 height 5
checkbox input "false"
click at [333, 243] on button "Checkout" at bounding box center [558, 320] width 211 height 11
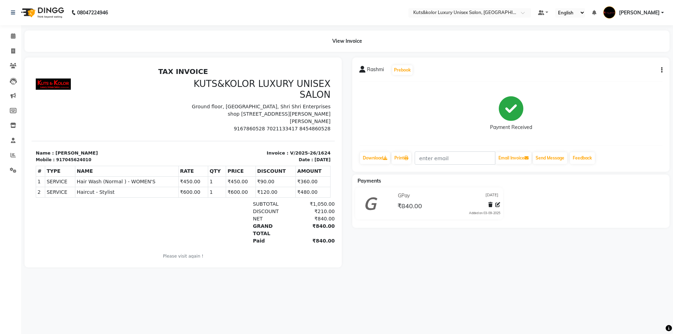
click at [0, 123] on li "Inventory" at bounding box center [10, 125] width 21 height 15
